Goal: Task Accomplishment & Management: Complete application form

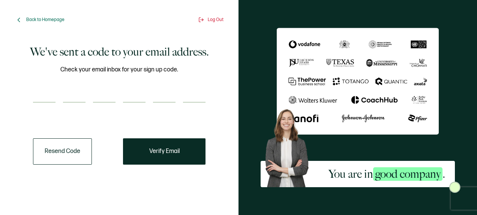
click at [80, 152] on button "Resend Code" at bounding box center [62, 151] width 59 height 26
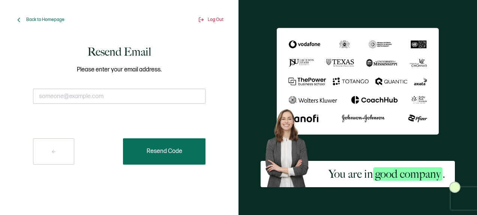
click at [191, 157] on button "Resend Code" at bounding box center [164, 151] width 83 height 26
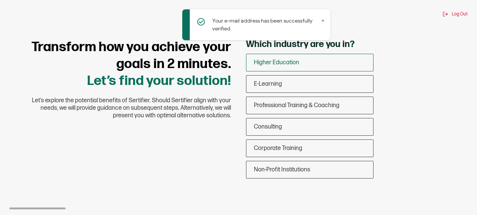
click at [307, 70] on div "Higher Education" at bounding box center [310, 63] width 127 height 18
click at [0, 0] on input "Higher Education" at bounding box center [0, 0] width 0 height 0
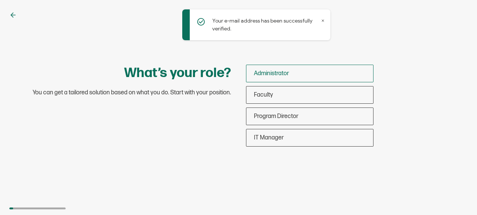
click at [306, 73] on div "Administrator" at bounding box center [310, 74] width 127 height 18
click at [0, 0] on input "Administrator" at bounding box center [0, 0] width 0 height 0
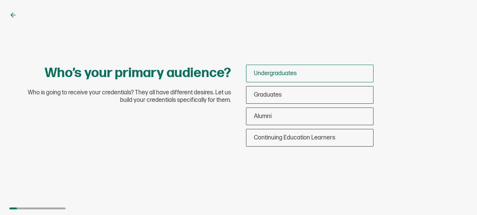
click at [334, 76] on div "Undergraduates" at bounding box center [310, 74] width 127 height 18
click at [0, 0] on input "Undergraduates" at bounding box center [0, 0] width 0 height 0
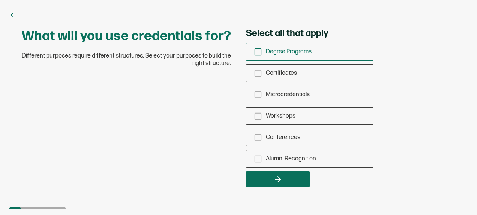
click at [280, 53] on span "Degree Programs" at bounding box center [289, 51] width 46 height 7
click at [0, 0] on input "Degree Programs" at bounding box center [0, 0] width 0 height 0
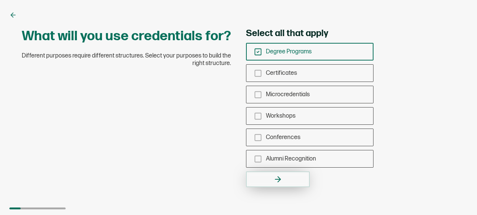
click at [277, 179] on icon "button" at bounding box center [278, 179] width 9 height 9
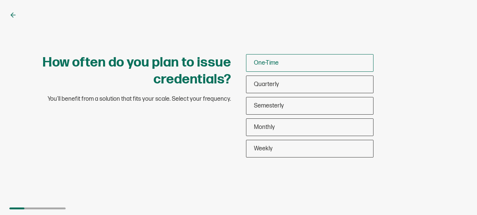
click at [315, 68] on div "One-Time" at bounding box center [310, 63] width 127 height 18
click at [0, 0] on input "One-Time" at bounding box center [0, 0] width 0 height 0
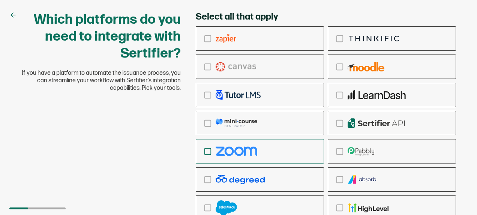
click at [233, 151] on img "checkbox-group" at bounding box center [237, 150] width 42 height 9
click at [0, 0] on input "checkbox-group" at bounding box center [0, 0] width 0 height 0
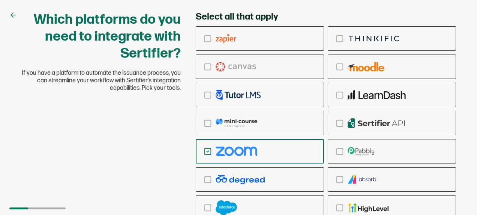
click at [140, 143] on div "Which platforms do you need to integrate with Sertifier? If you have a platform…" at bounding box center [239, 139] width 450 height 256
